Goal: Task Accomplishment & Management: Manage account settings

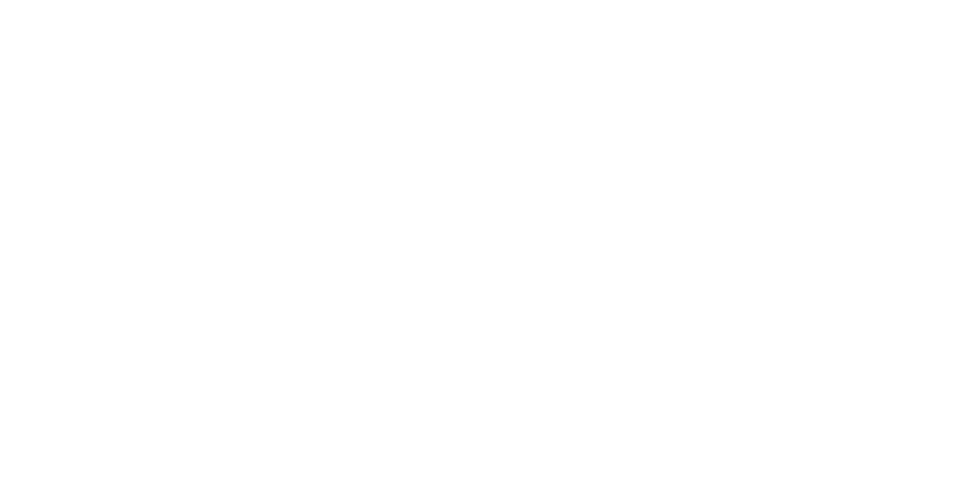
select select "*"
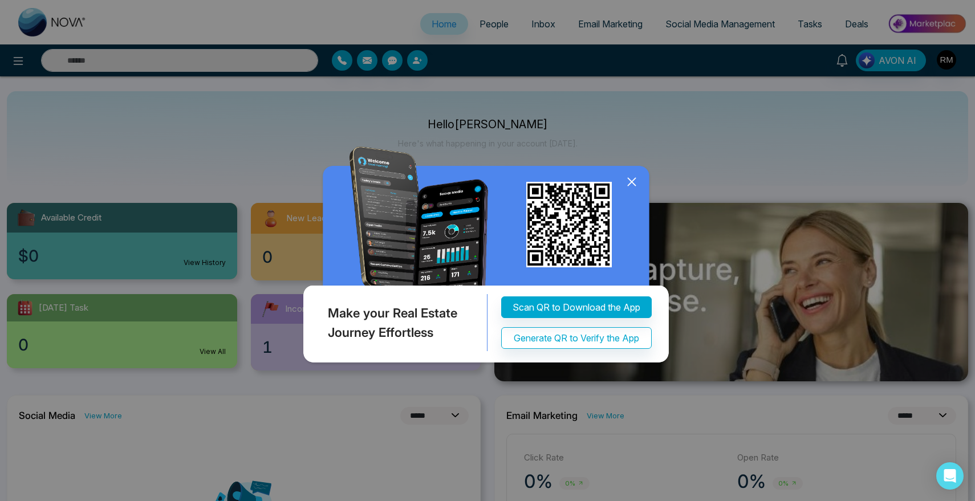
click at [627, 184] on icon at bounding box center [631, 181] width 17 height 17
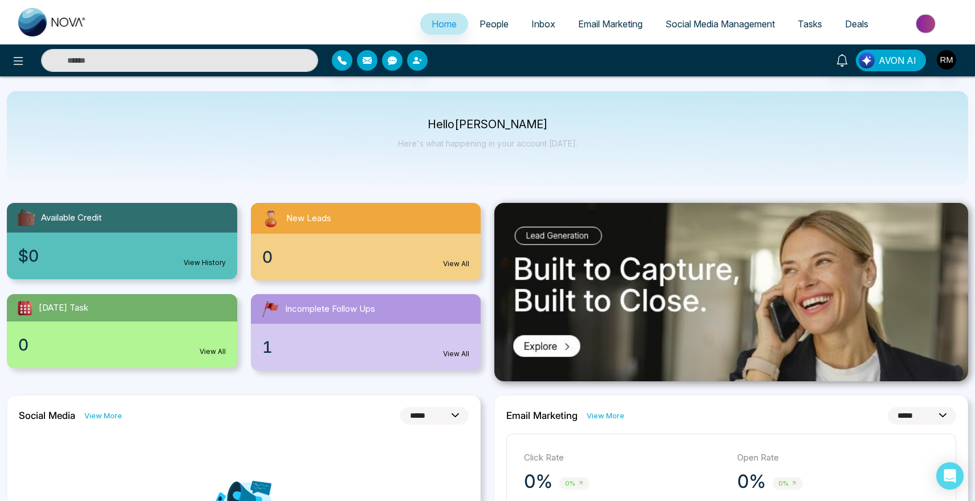
click at [485, 24] on span "People" at bounding box center [494, 23] width 29 height 11
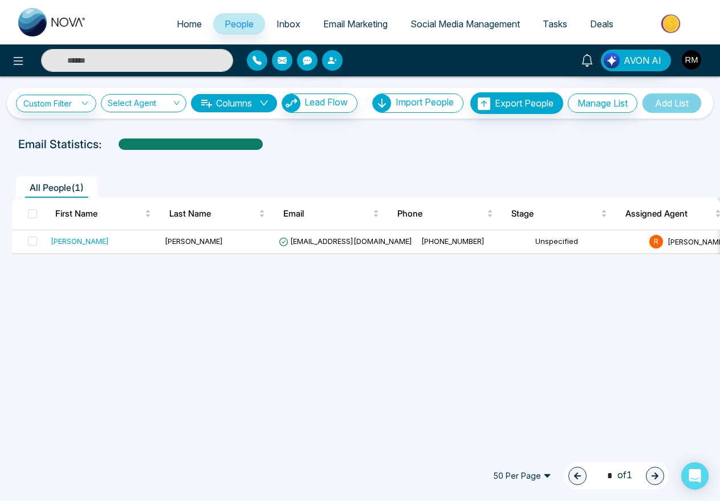
click at [701, 64] on button "button" at bounding box center [691, 60] width 21 height 21
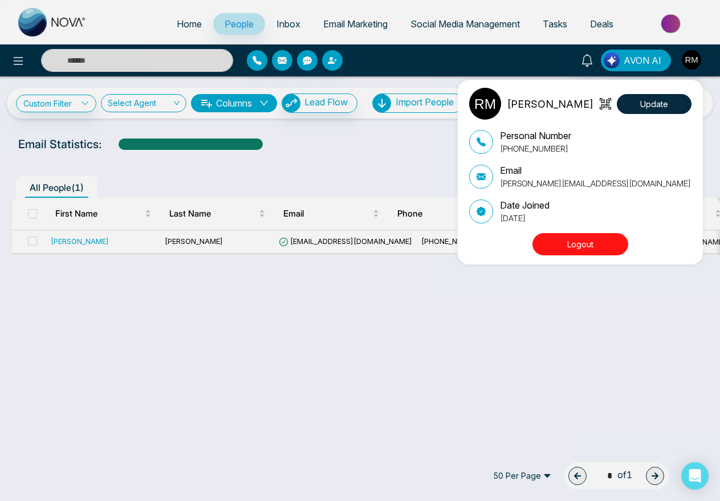
click at [575, 242] on button "Logout" at bounding box center [581, 244] width 96 height 22
